Goal: Task Accomplishment & Management: Complete application form

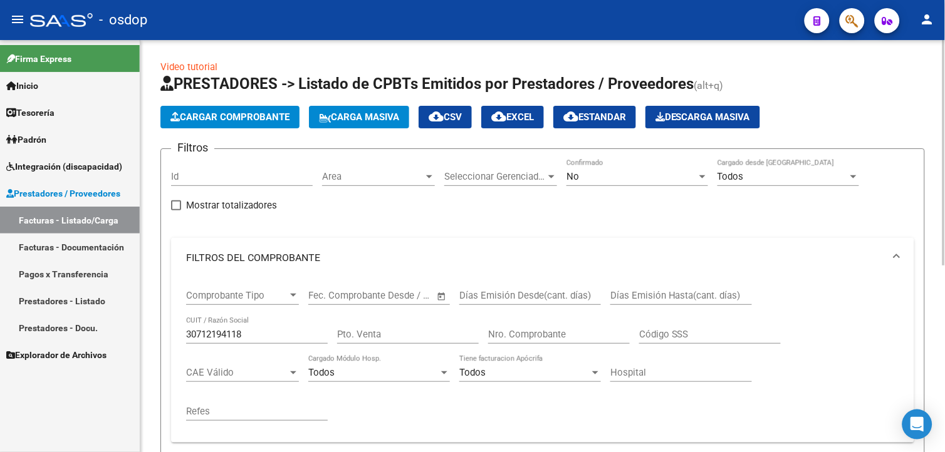
click at [255, 332] on input "30712194118" at bounding box center [257, 334] width 142 height 11
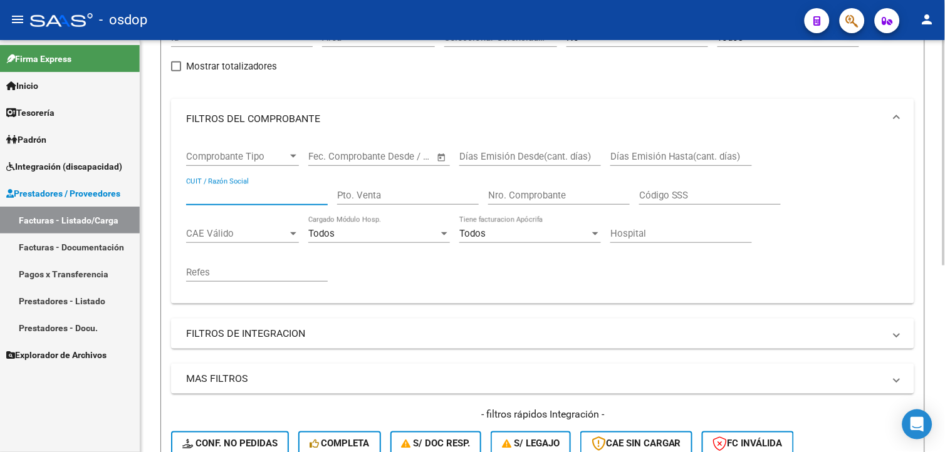
scroll to position [70, 0]
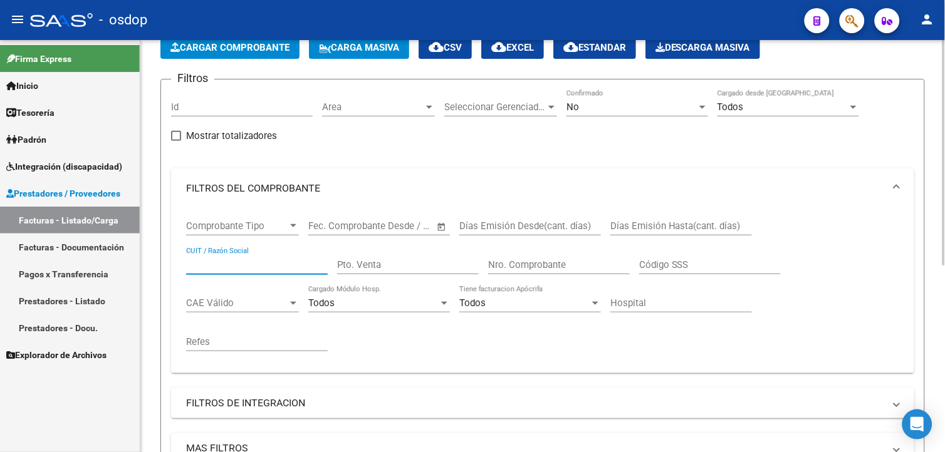
paste input "[PERSON_NAME]"
type input "[PERSON_NAME]"
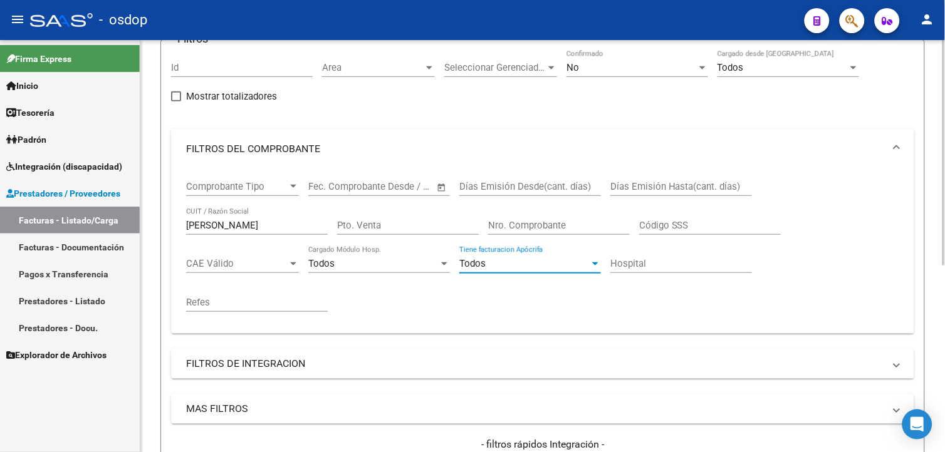
scroll to position [209, 0]
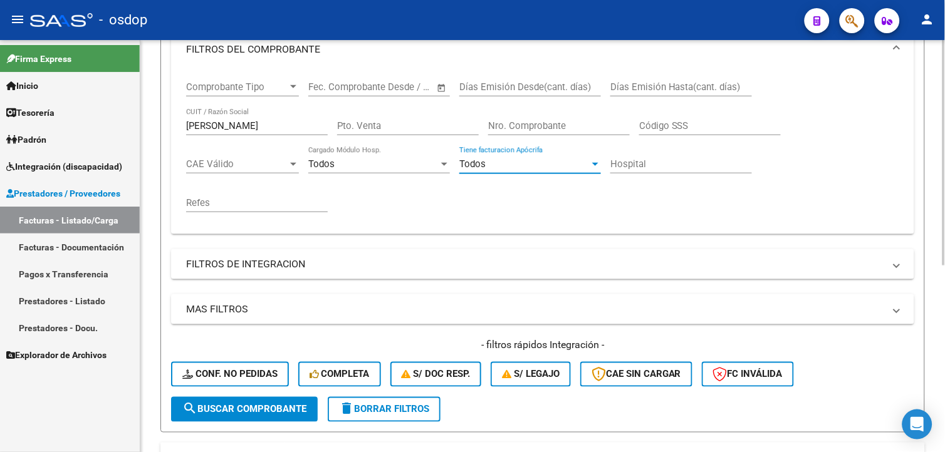
click at [360, 409] on span "delete Borrar Filtros" at bounding box center [384, 409] width 90 height 11
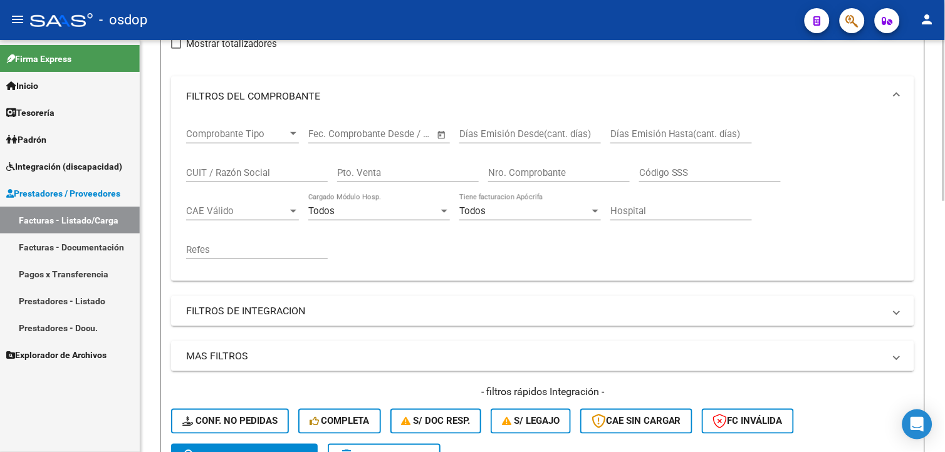
scroll to position [70, 0]
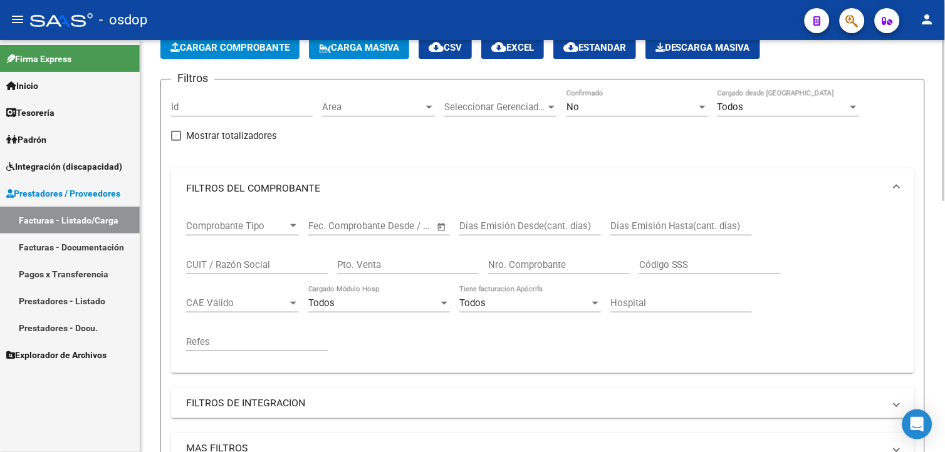
click at [252, 259] on div "CUIT / Razón Social" at bounding box center [257, 261] width 142 height 27
paste input "[PERSON_NAME]"
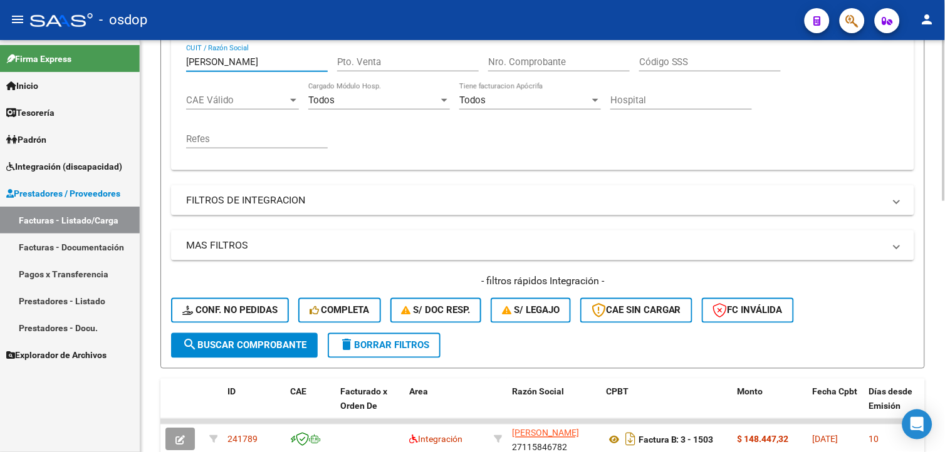
scroll to position [278, 0]
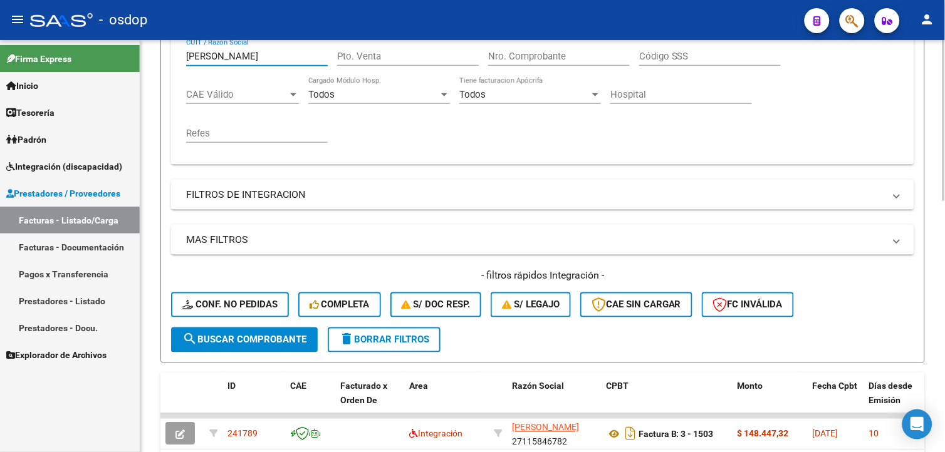
type input "[PERSON_NAME]"
click at [234, 345] on button "search Buscar Comprobante" at bounding box center [244, 340] width 147 height 25
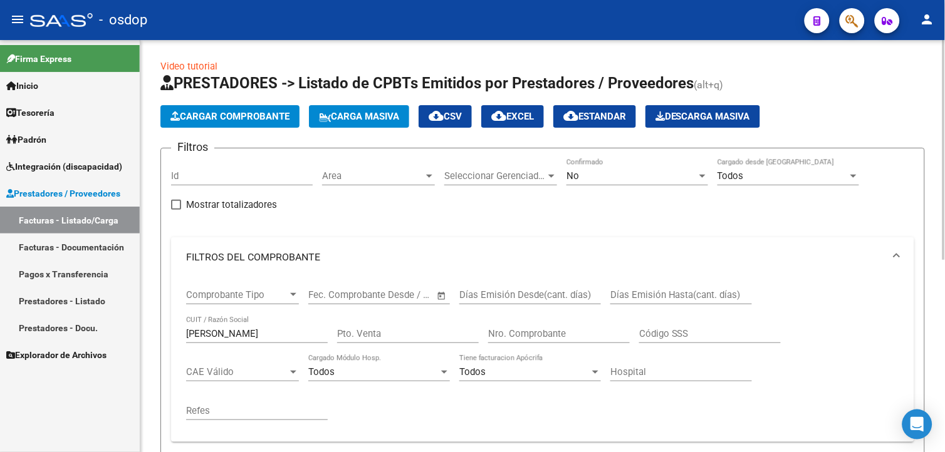
scroll to position [0, 0]
click at [276, 119] on span "Cargar Comprobante" at bounding box center [229, 117] width 119 height 11
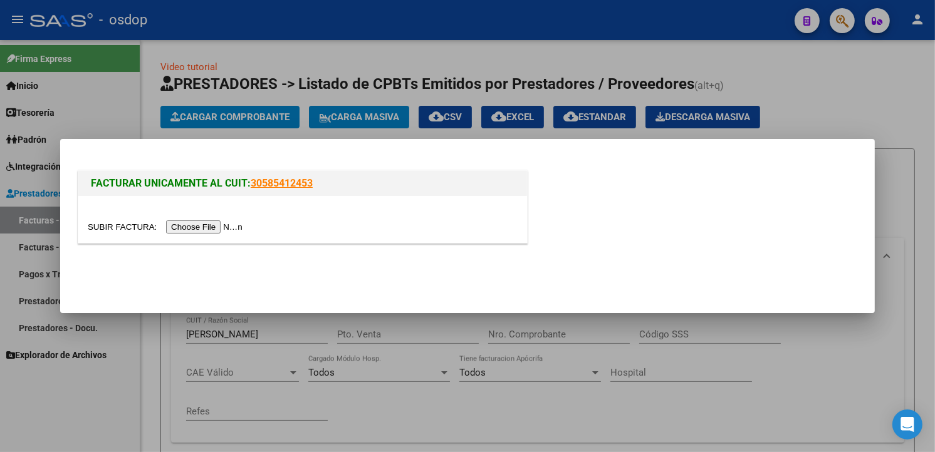
click at [209, 223] on input "file" at bounding box center [167, 227] width 159 height 13
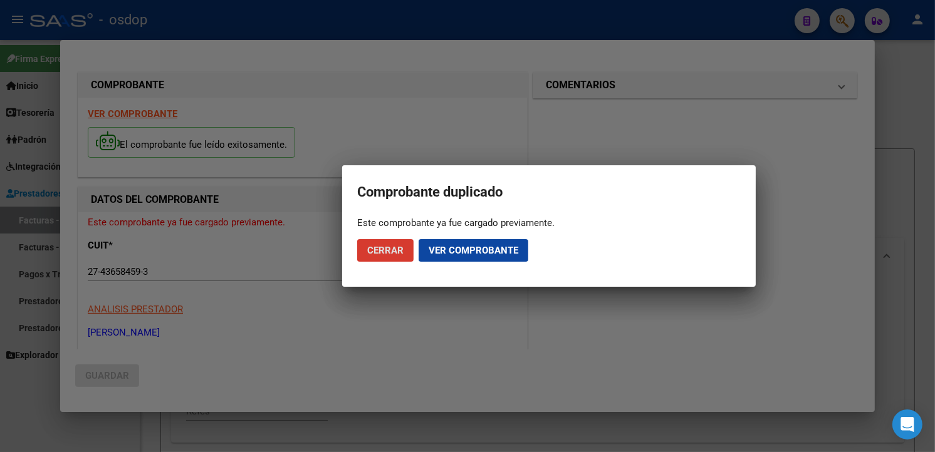
click at [471, 247] on span "Ver comprobante" at bounding box center [474, 250] width 90 height 11
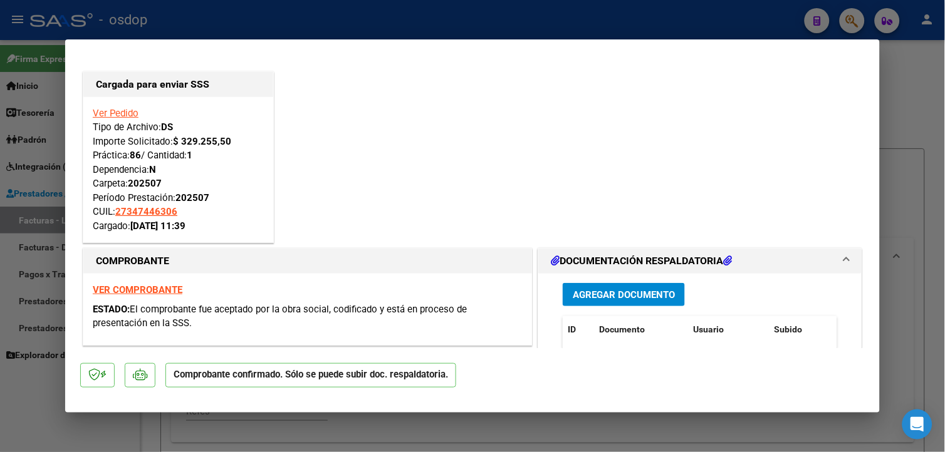
click at [128, 115] on link "Ver Pedido" at bounding box center [116, 113] width 46 height 11
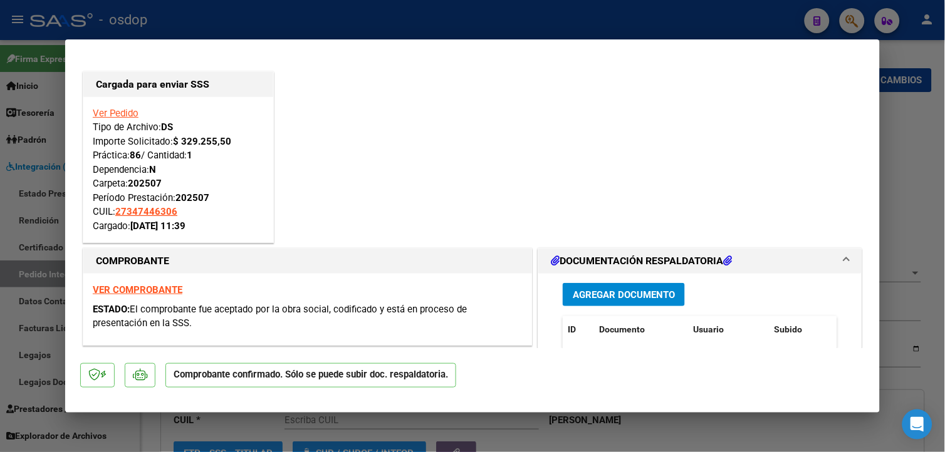
type input "27347446306"
type input "$ 0,00"
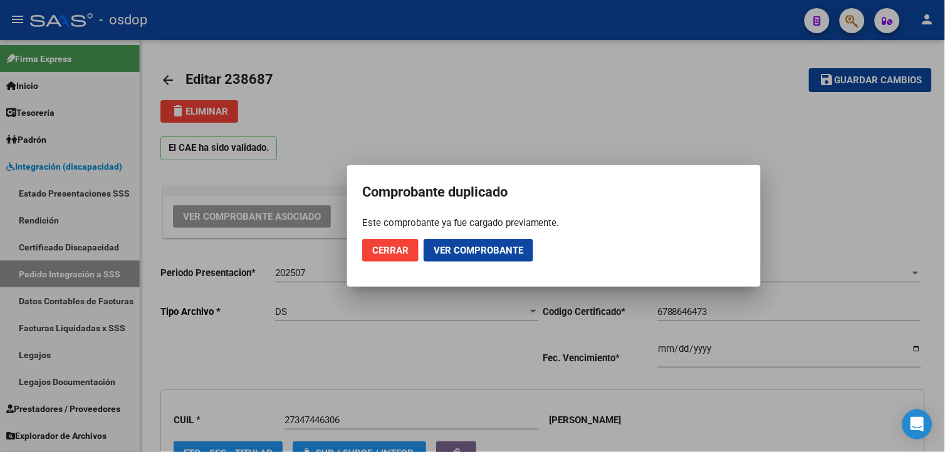
click at [431, 109] on div at bounding box center [472, 226] width 945 height 452
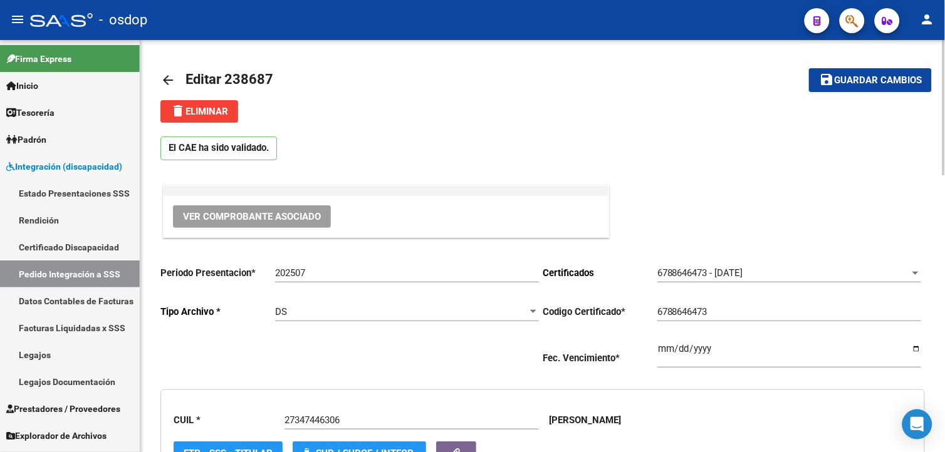
drag, startPoint x: 227, startPoint y: 76, endPoint x: 295, endPoint y: 77, distance: 67.1
click at [295, 77] on mat-toolbar-row "arrow_back Editar 238687" at bounding box center [458, 80] width 597 height 40
drag, startPoint x: 295, startPoint y: 77, endPoint x: 268, endPoint y: 77, distance: 26.9
copy h1 "238687"
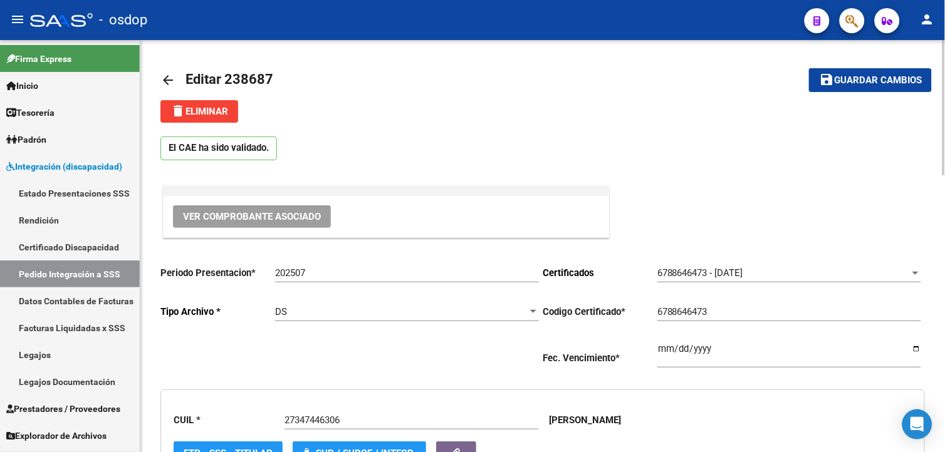
copy h1 "238687"
click at [305, 222] on button "Ver Comprobante Asociado" at bounding box center [252, 217] width 158 height 23
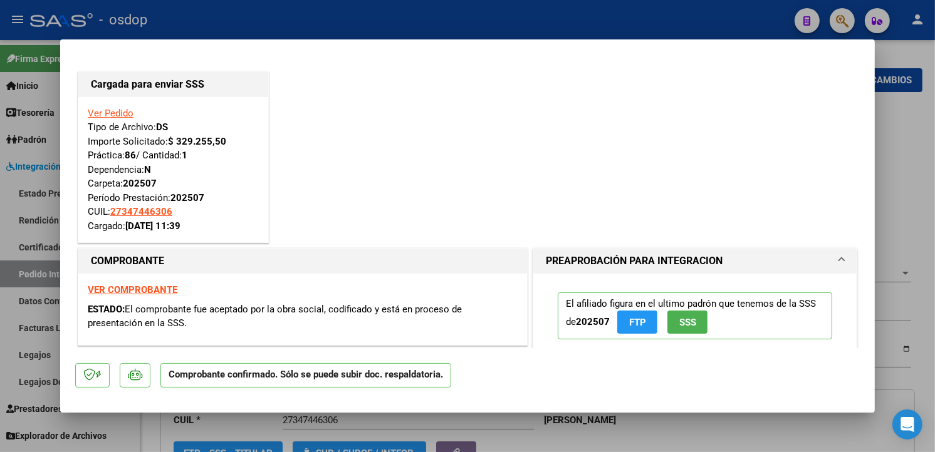
type input "$ 0,00"
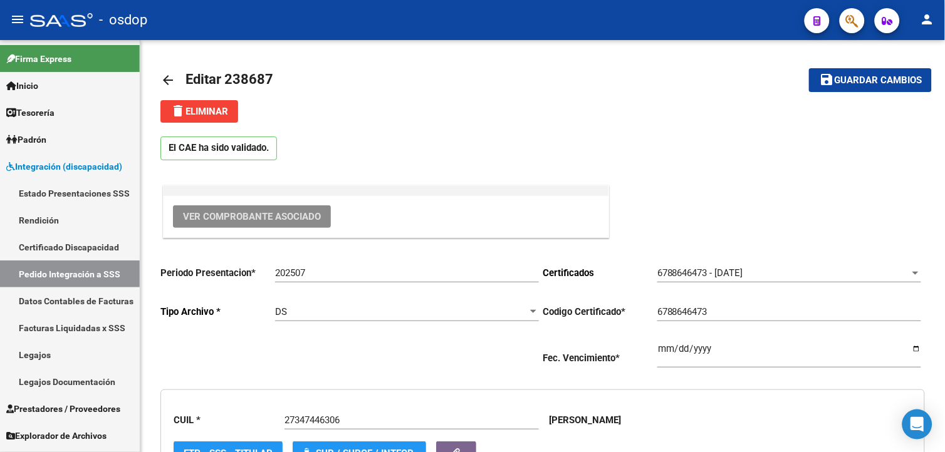
click at [57, 397] on link "Prestadores / Proveedores" at bounding box center [70, 408] width 140 height 27
click at [38, 82] on span "Inicio" at bounding box center [22, 86] width 32 height 14
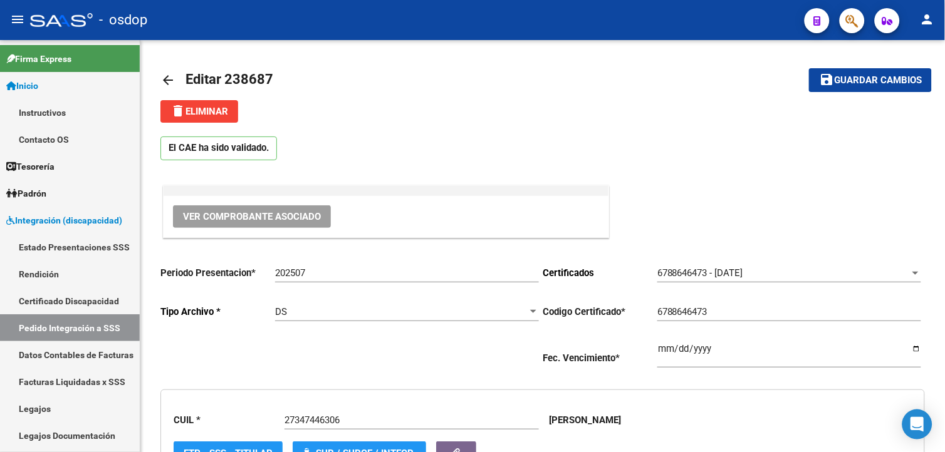
click at [73, 21] on div at bounding box center [61, 20] width 63 height 14
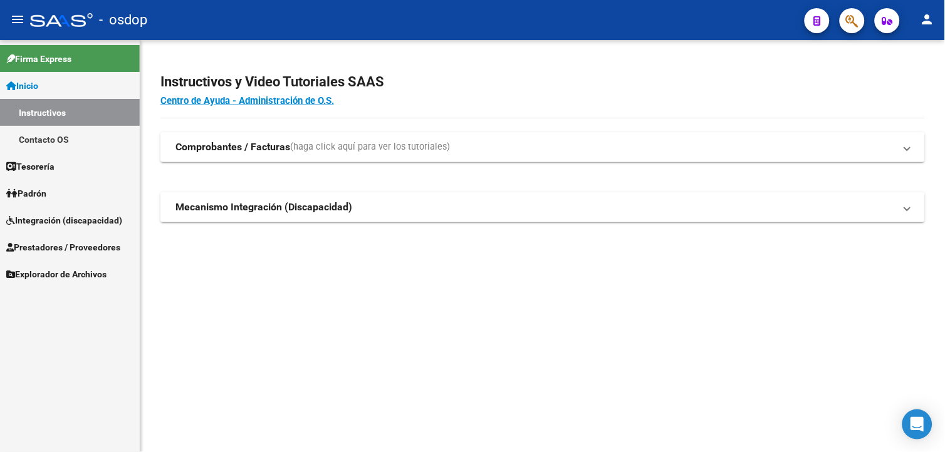
click at [38, 80] on span "Inicio" at bounding box center [22, 86] width 32 height 14
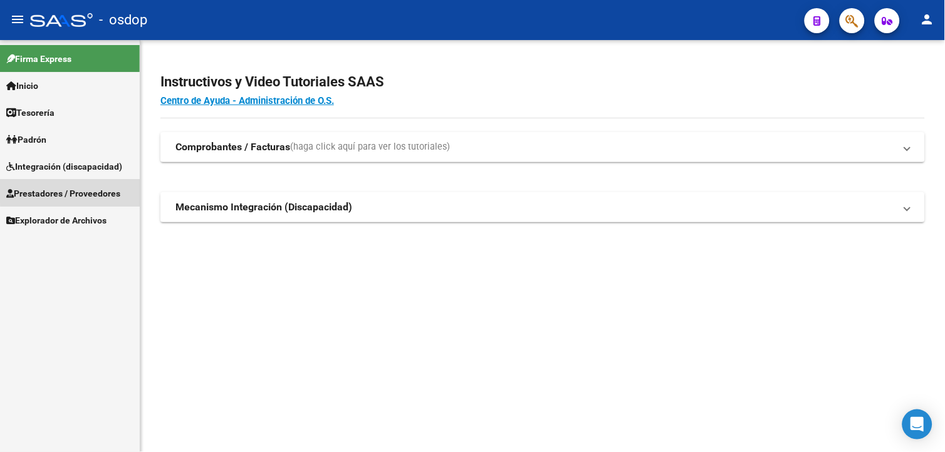
click at [70, 191] on span "Prestadores / Proveedores" at bounding box center [63, 194] width 114 height 14
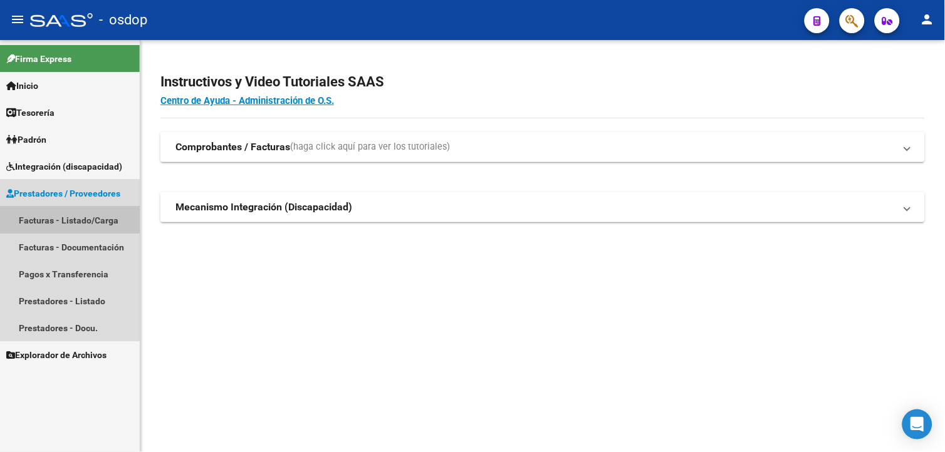
click at [73, 209] on link "Facturas - Listado/Carga" at bounding box center [70, 220] width 140 height 27
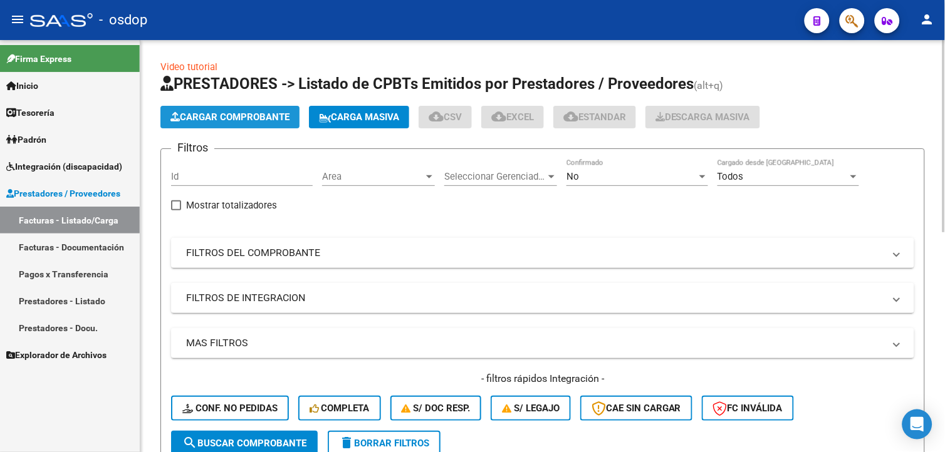
click at [207, 112] on span "Cargar Comprobante" at bounding box center [229, 117] width 119 height 11
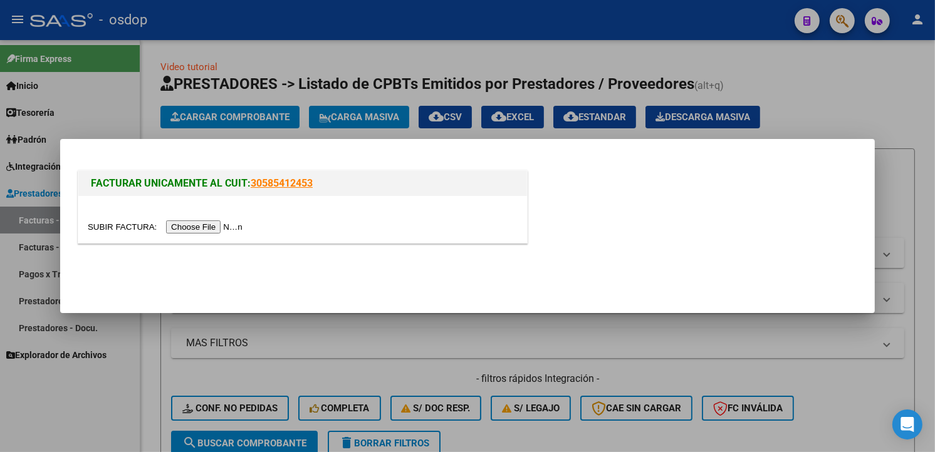
click at [202, 226] on input "file" at bounding box center [167, 227] width 159 height 13
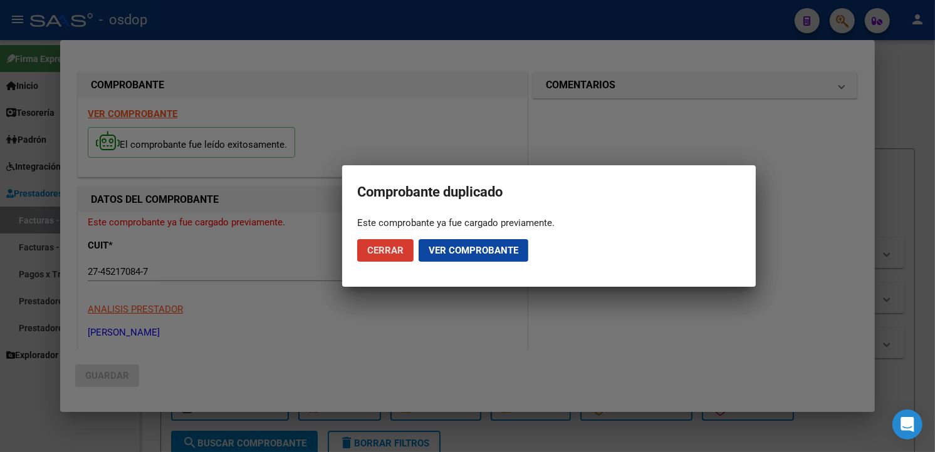
click at [456, 258] on button "Ver comprobante" at bounding box center [474, 250] width 110 height 23
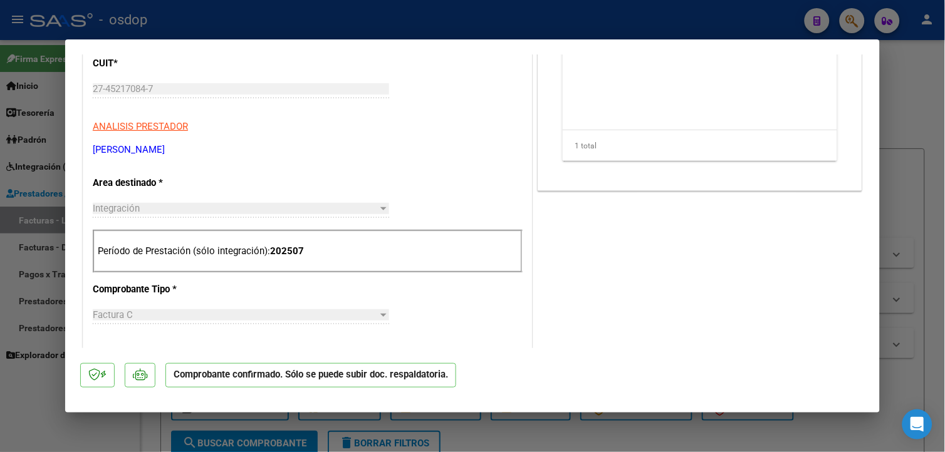
scroll to position [278, 0]
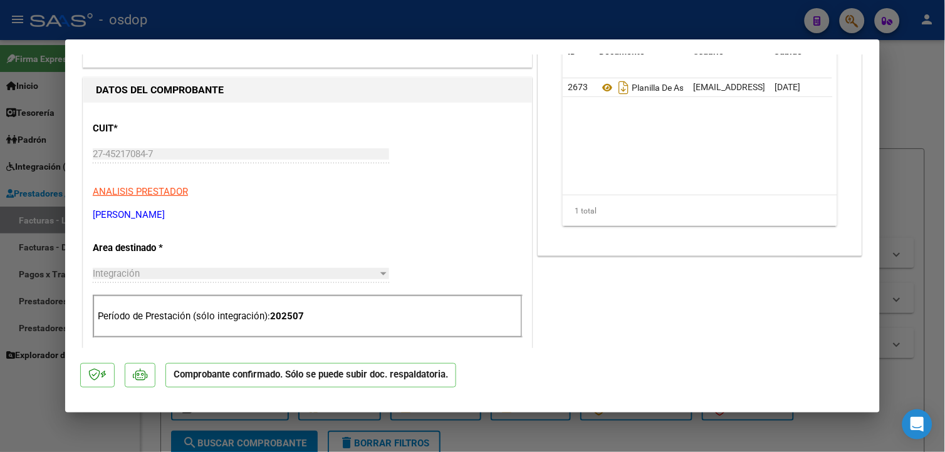
drag, startPoint x: 236, startPoint y: 217, endPoint x: 91, endPoint y: 212, distance: 144.9
copy p "[PERSON_NAME]"
